Goal: Task Accomplishment & Management: Manage account settings

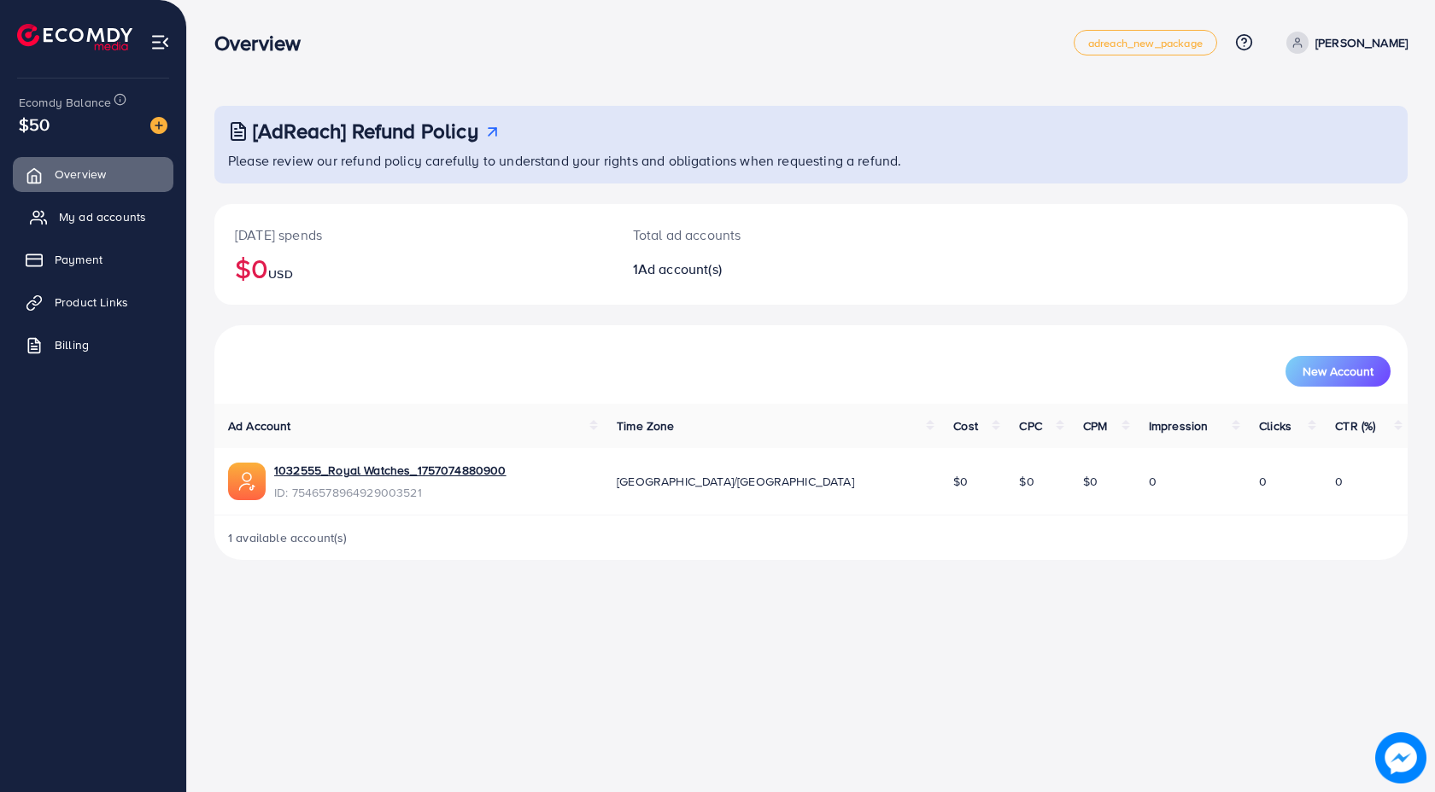
click at [104, 231] on link "My ad accounts" at bounding box center [93, 217] width 161 height 34
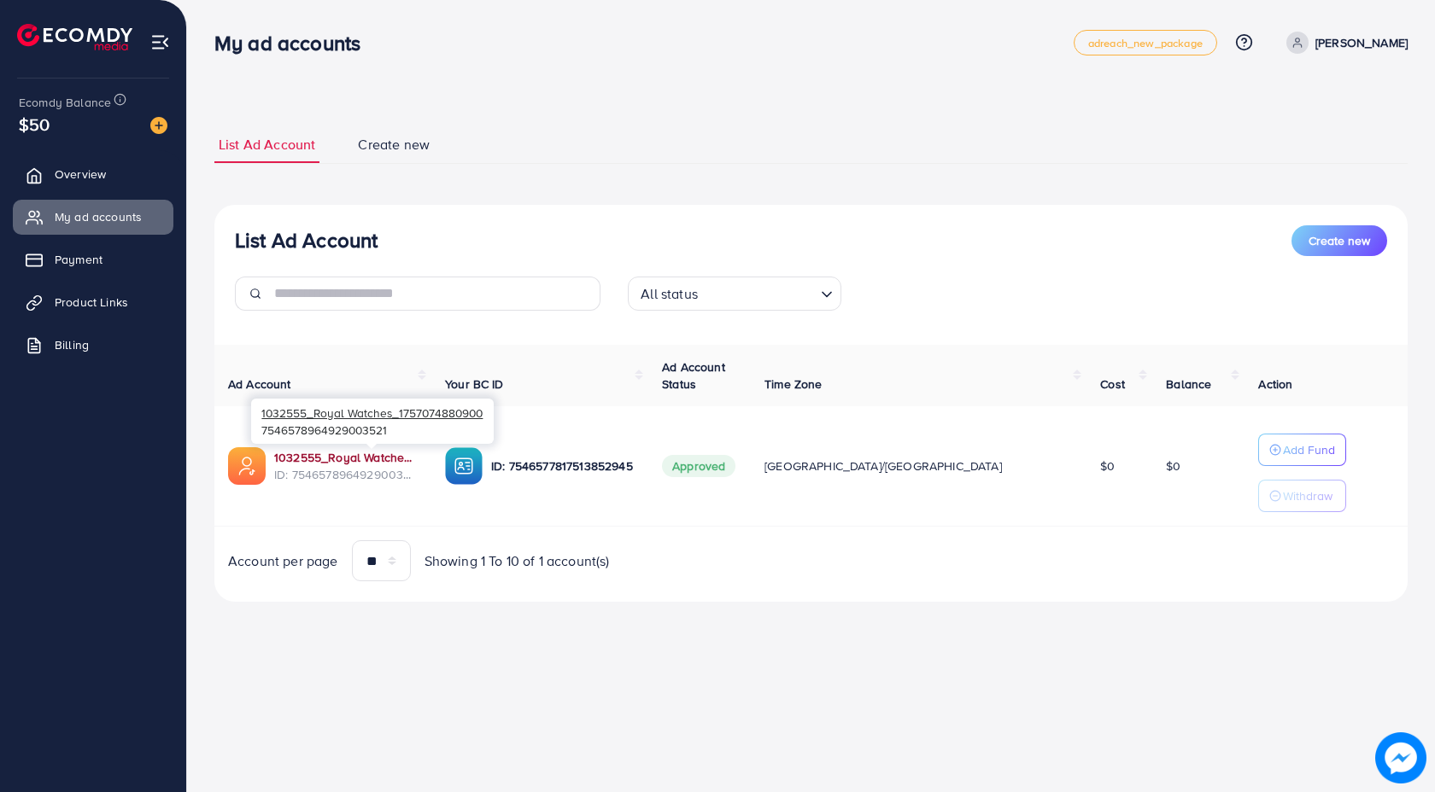
click at [418, 461] on link "1032555_Royal Watches_1757074880900" at bounding box center [345, 457] width 143 height 17
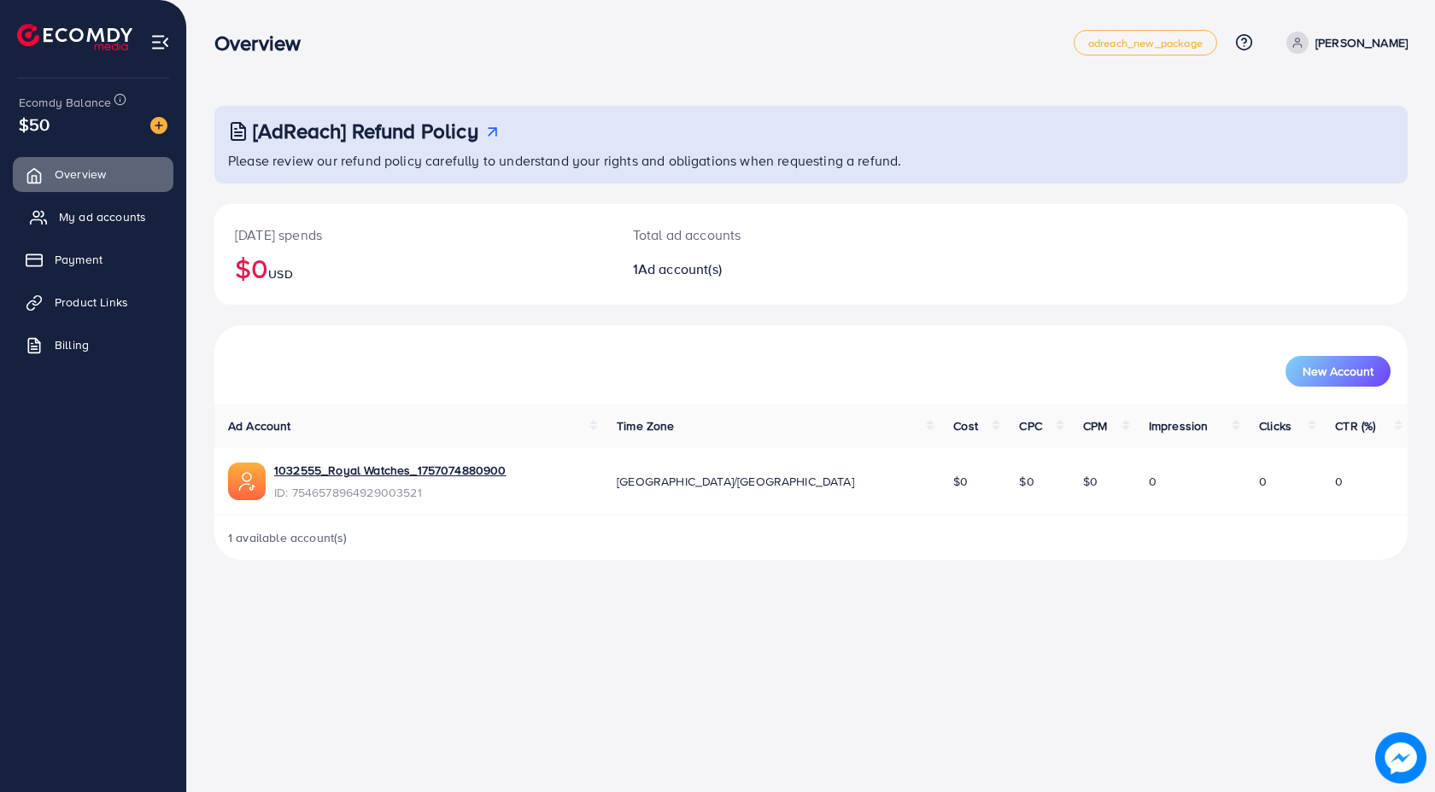
click at [102, 213] on span "My ad accounts" at bounding box center [102, 216] width 87 height 17
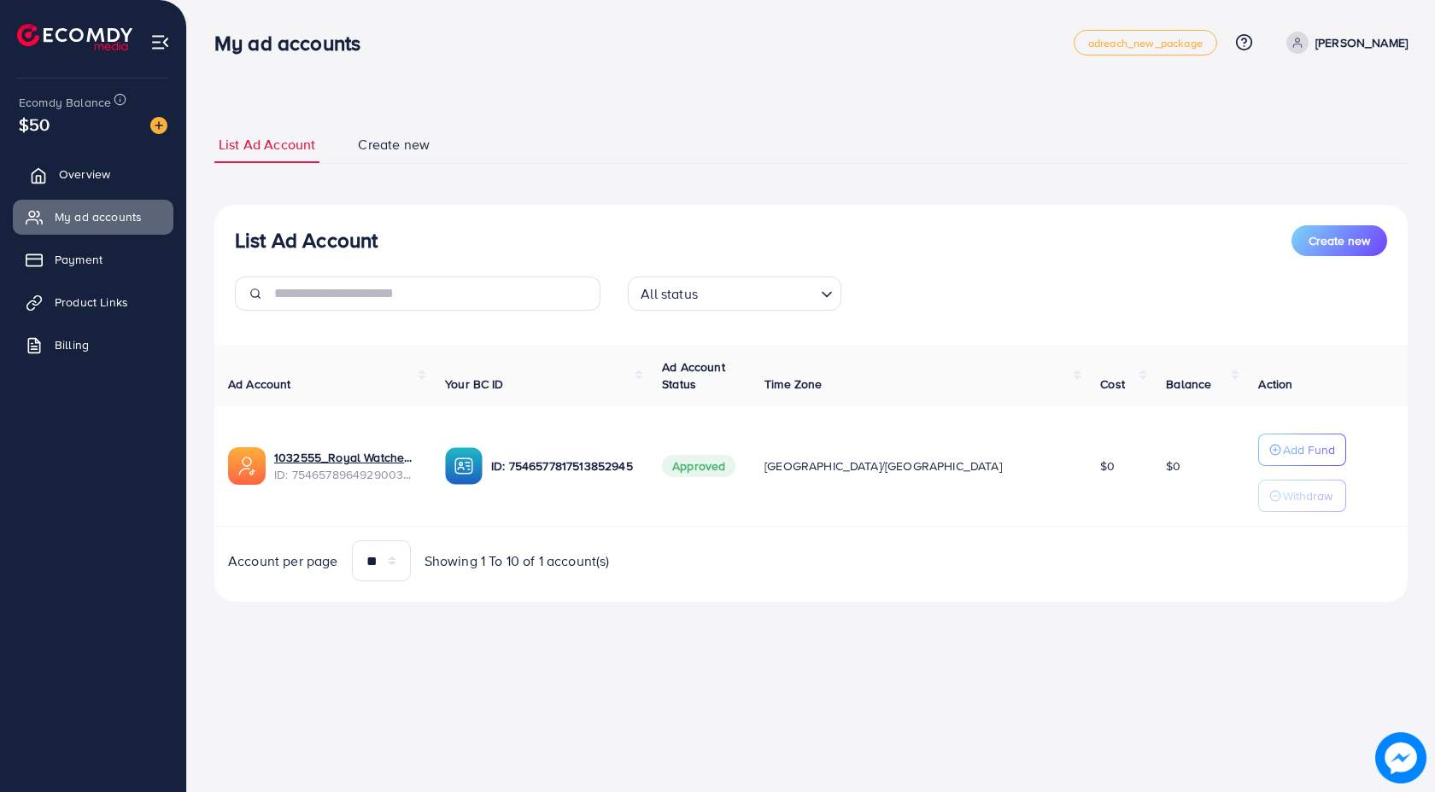
click at [83, 172] on span "Overview" at bounding box center [84, 174] width 51 height 17
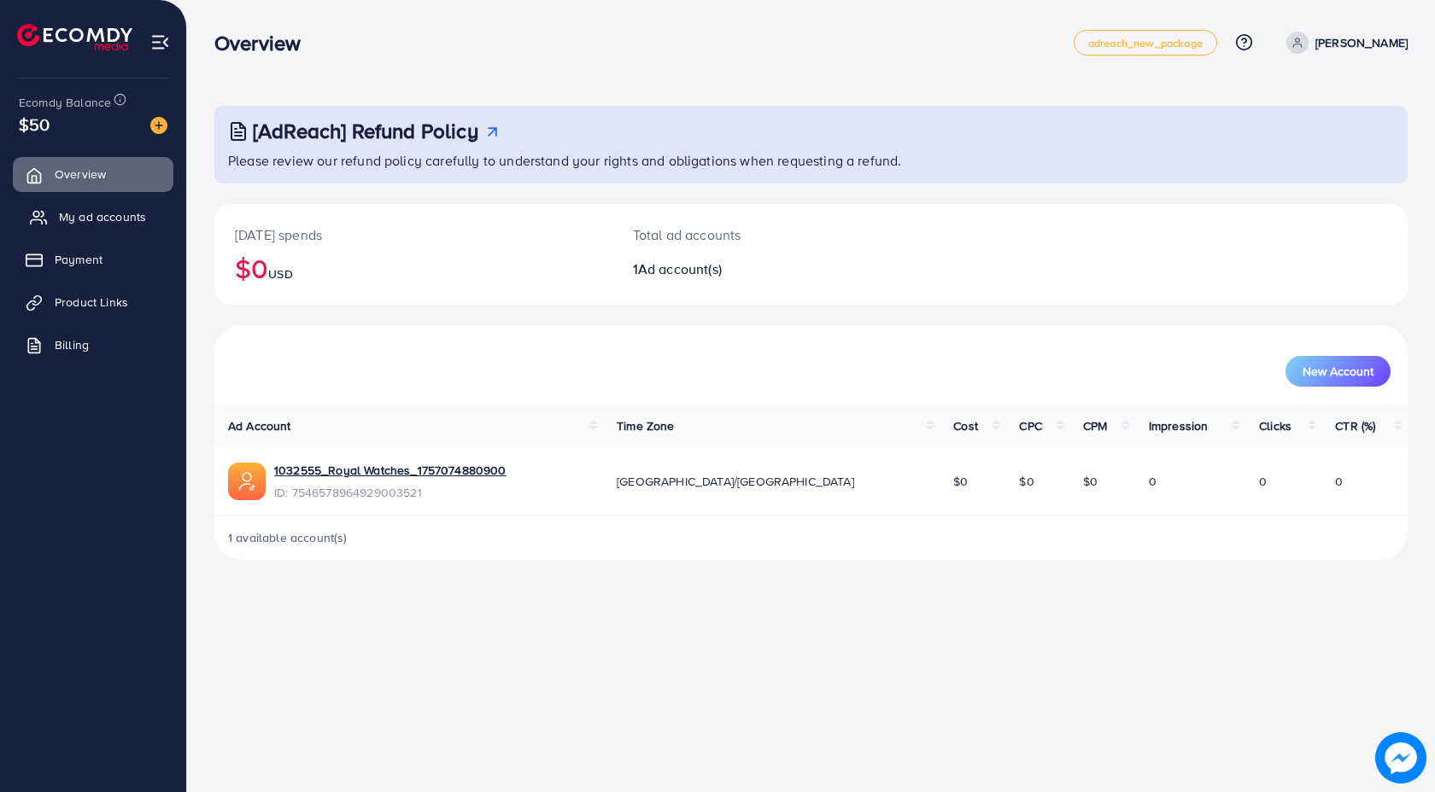
click at [92, 219] on span "My ad accounts" at bounding box center [102, 216] width 87 height 17
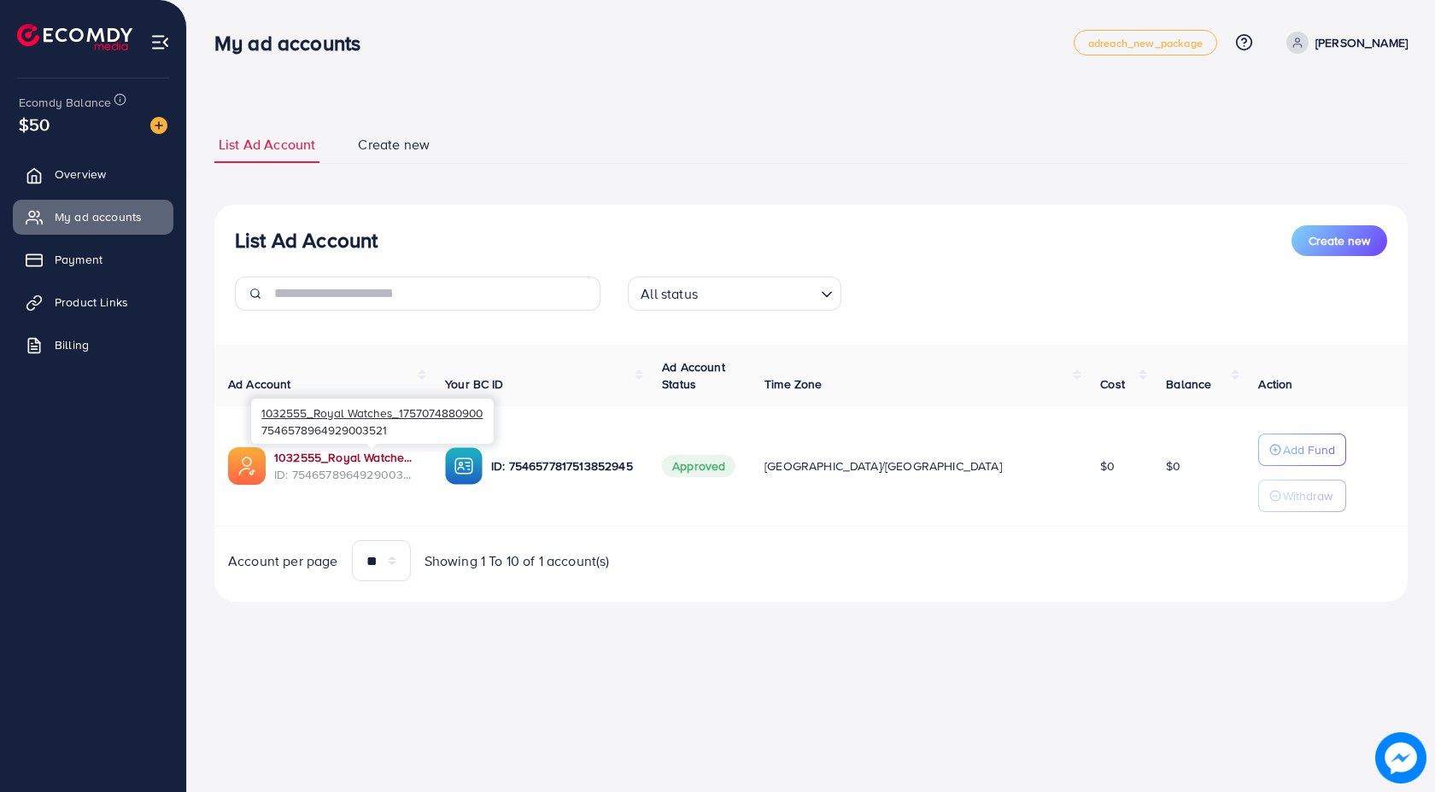
click at [394, 456] on link "1032555_Royal Watches_1757074880900" at bounding box center [345, 457] width 143 height 17
click at [363, 457] on link "1032555_Royal Watches_1757074880900" at bounding box center [345, 457] width 143 height 17
